Goal: Use online tool/utility: Use online tool/utility

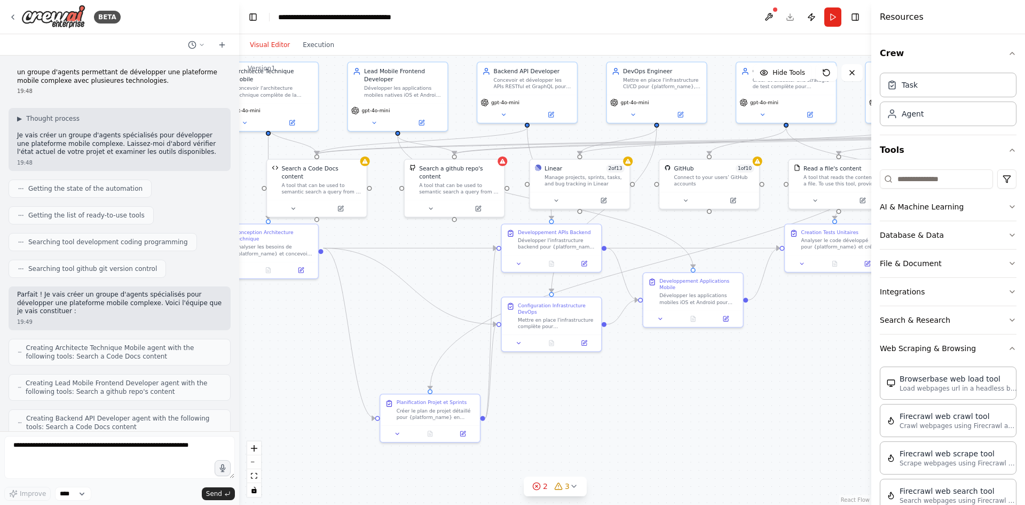
scroll to position [214, 0]
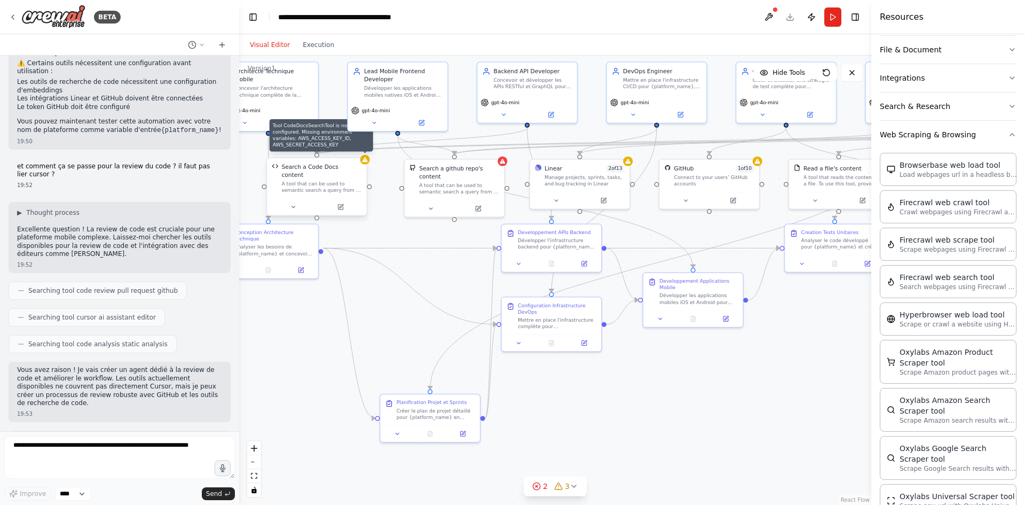
click at [365, 161] on icon at bounding box center [365, 159] width 5 height 5
drag, startPoint x: 353, startPoint y: 183, endPoint x: 363, endPoint y: 187, distance: 10.3
click at [363, 187] on div "Search a Code Docs content A tool that can be used to semantic search a query f…" at bounding box center [324, 178] width 99 height 41
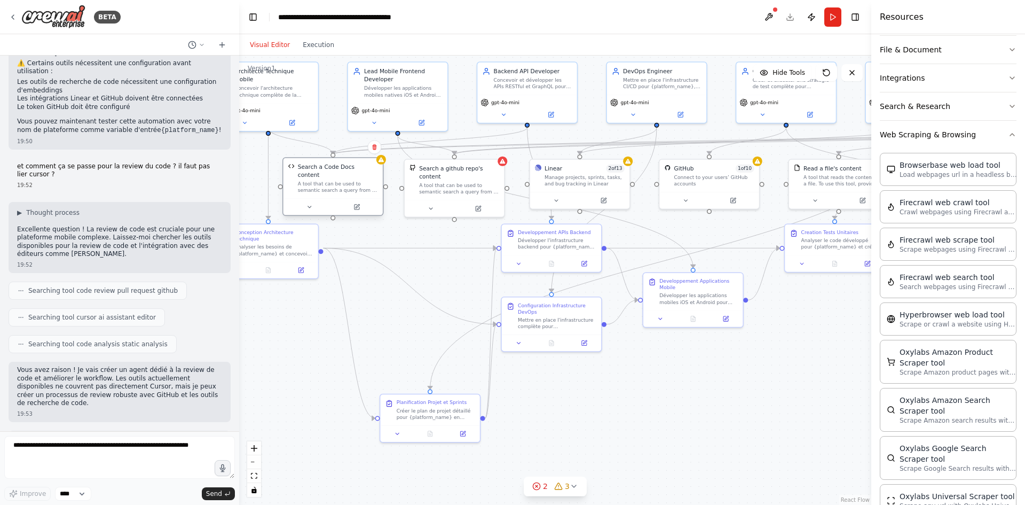
click at [367, 187] on div "Search a Code Docs content A tool that can be used to semantic search a query f…" at bounding box center [332, 178] width 99 height 41
click at [368, 188] on div "Search a Code Docs content A tool that can be used to semantic search a query f…" at bounding box center [324, 178] width 99 height 41
click at [503, 162] on icon at bounding box center [502, 159] width 6 height 6
click at [479, 182] on div "A tool that can be used to semantic search a query from a github repo's content…" at bounding box center [459, 186] width 80 height 13
click at [590, 175] on div "Manage projects, sprints, tasks, and bug tracking in Linear" at bounding box center [585, 178] width 80 height 13
